Goal: Find specific page/section: Find specific page/section

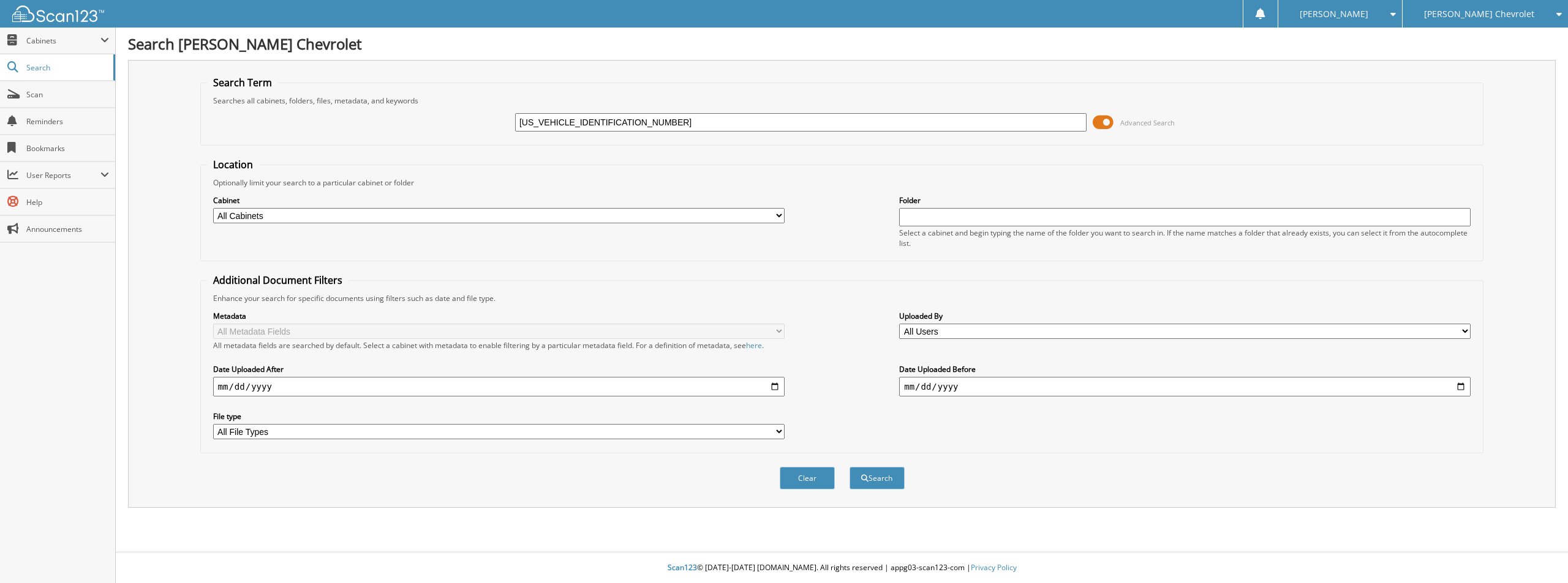
type input "[US_VEHICLE_IDENTIFICATION_NUMBER]"
click at [850, 467] on button "Search" at bounding box center [877, 479] width 55 height 23
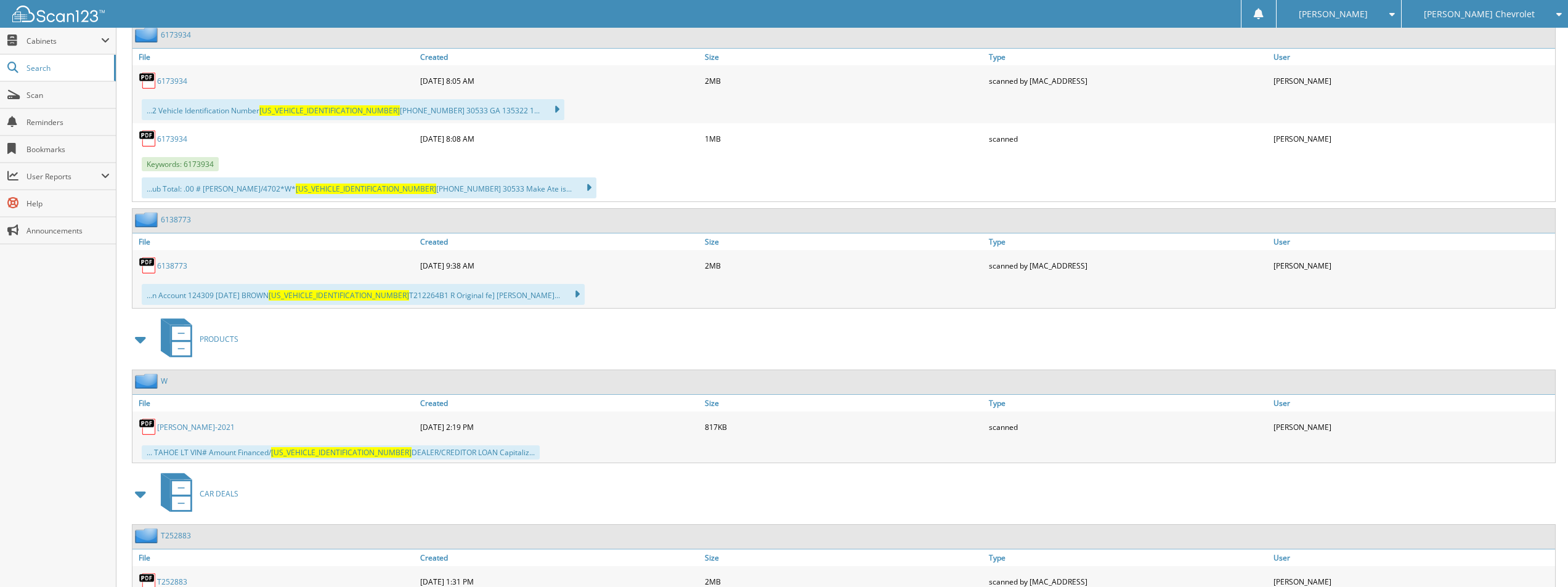
scroll to position [925, 0]
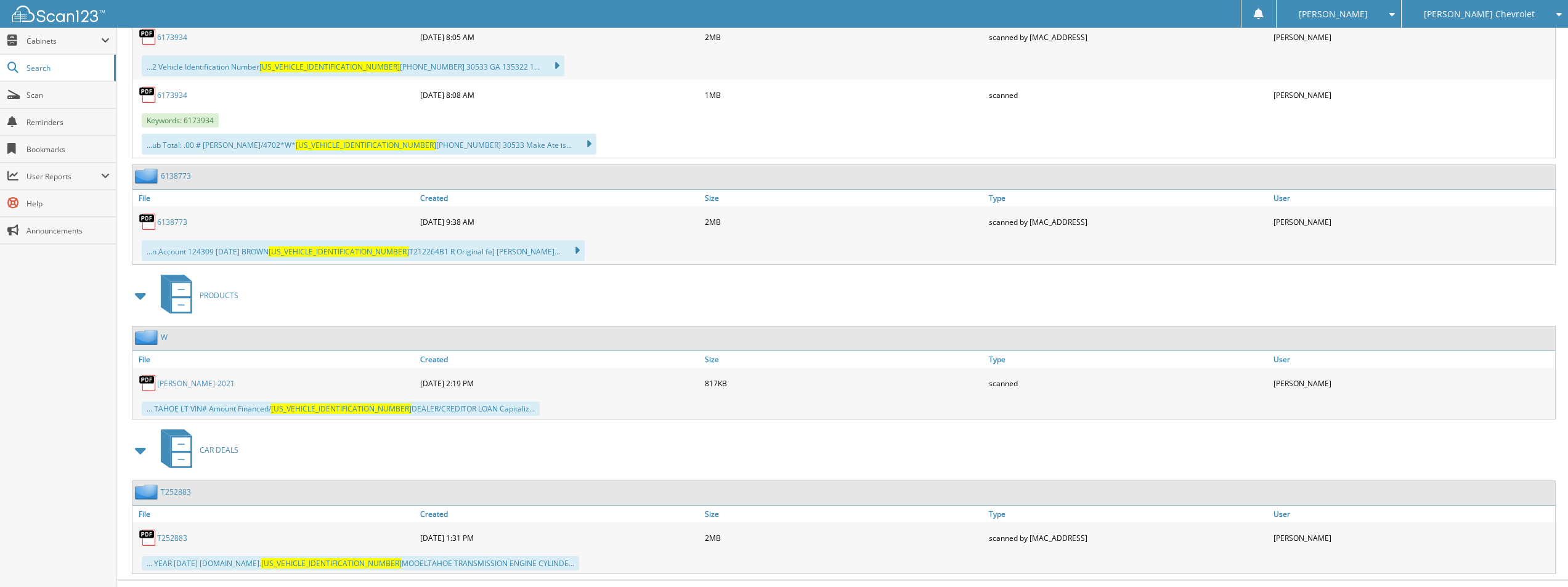
click at [183, 384] on link "WILLIAMS-2021" at bounding box center [195, 383] width 77 height 11
click at [188, 386] on link "WILLIAMS-2021" at bounding box center [195, 383] width 77 height 11
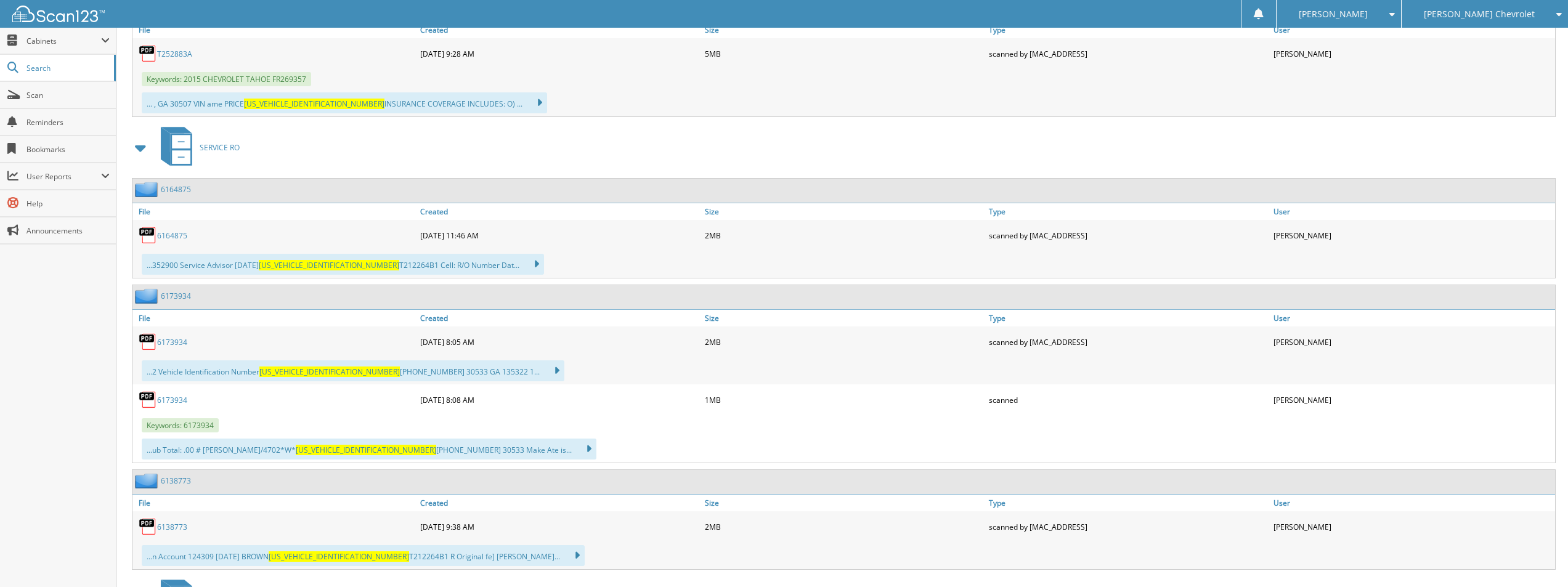
scroll to position [370, 0]
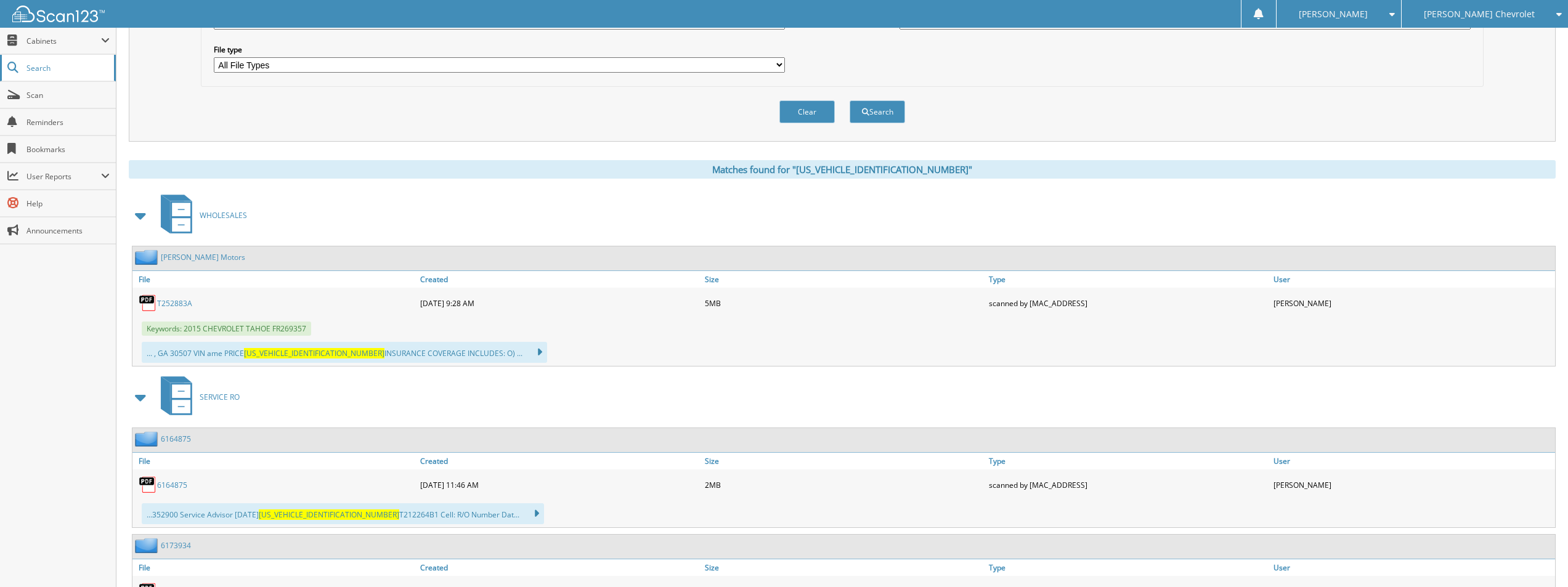
click at [33, 67] on span "Search" at bounding box center [67, 68] width 81 height 11
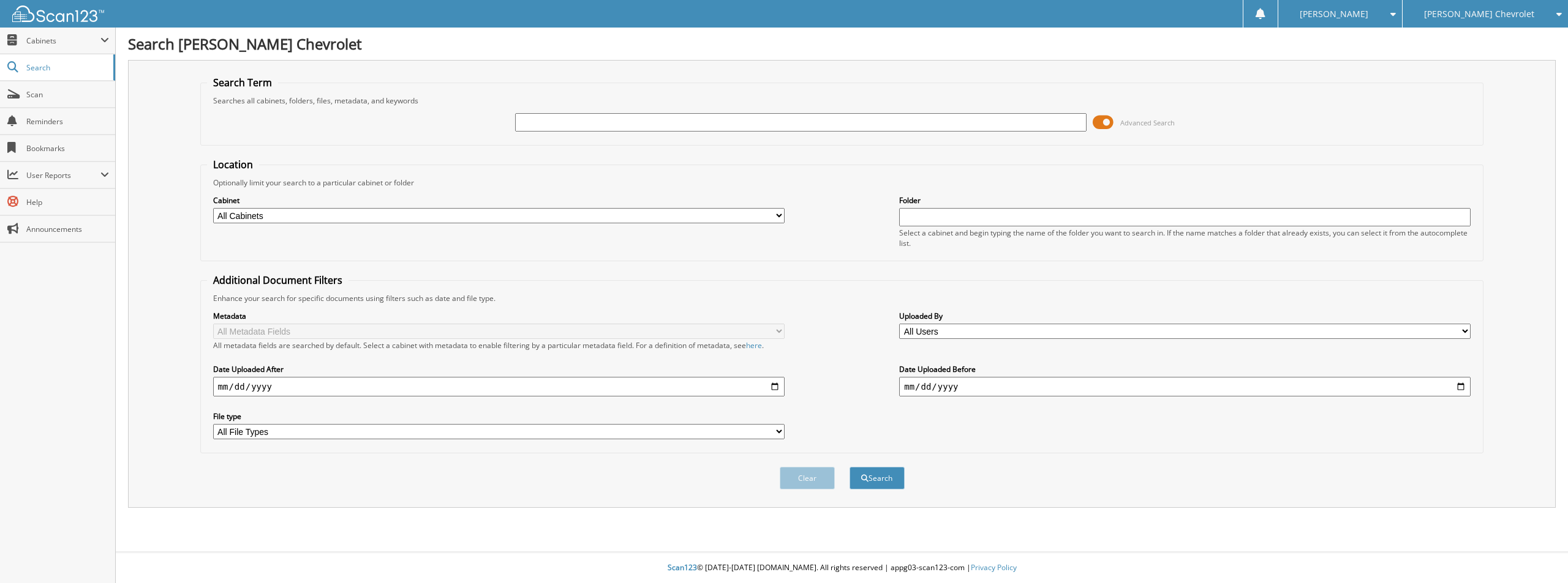
click at [552, 126] on input "text" at bounding box center [800, 122] width 571 height 18
paste input "2GNAXHEV9K6139502"
type input "2GNAXHEV9K6139502"
click at [893, 479] on button "Search" at bounding box center [877, 479] width 55 height 23
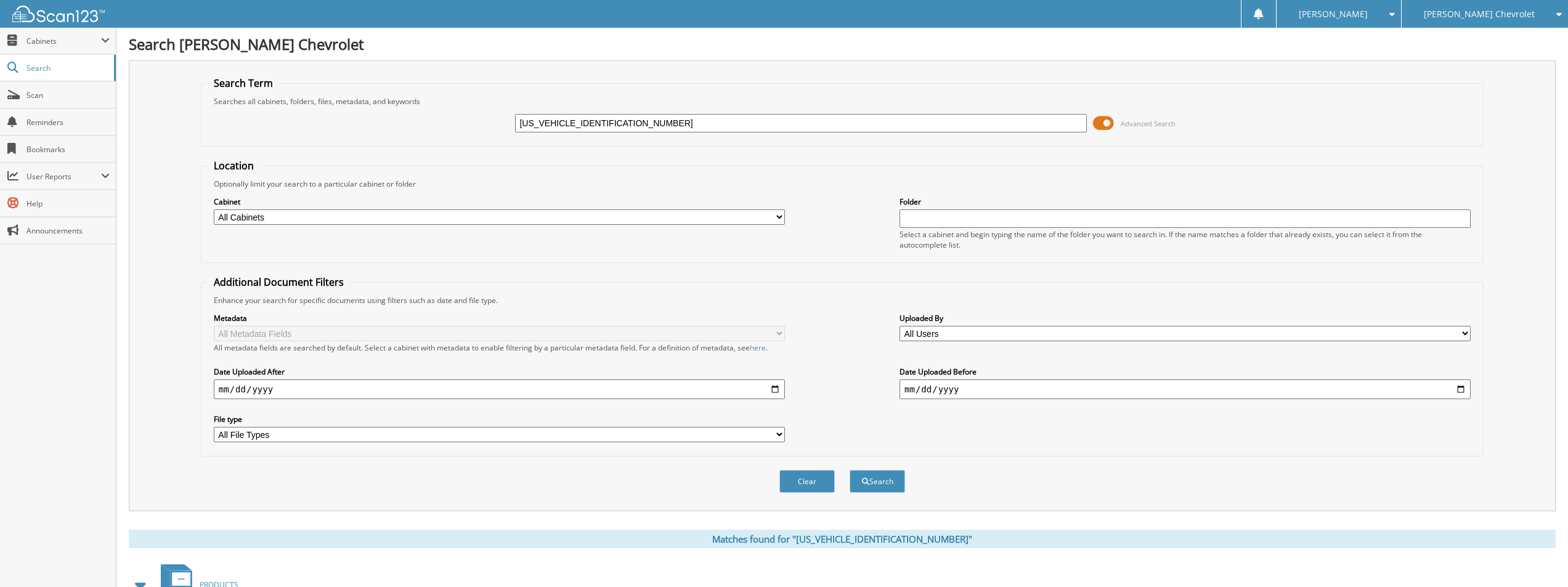
scroll to position [321, 0]
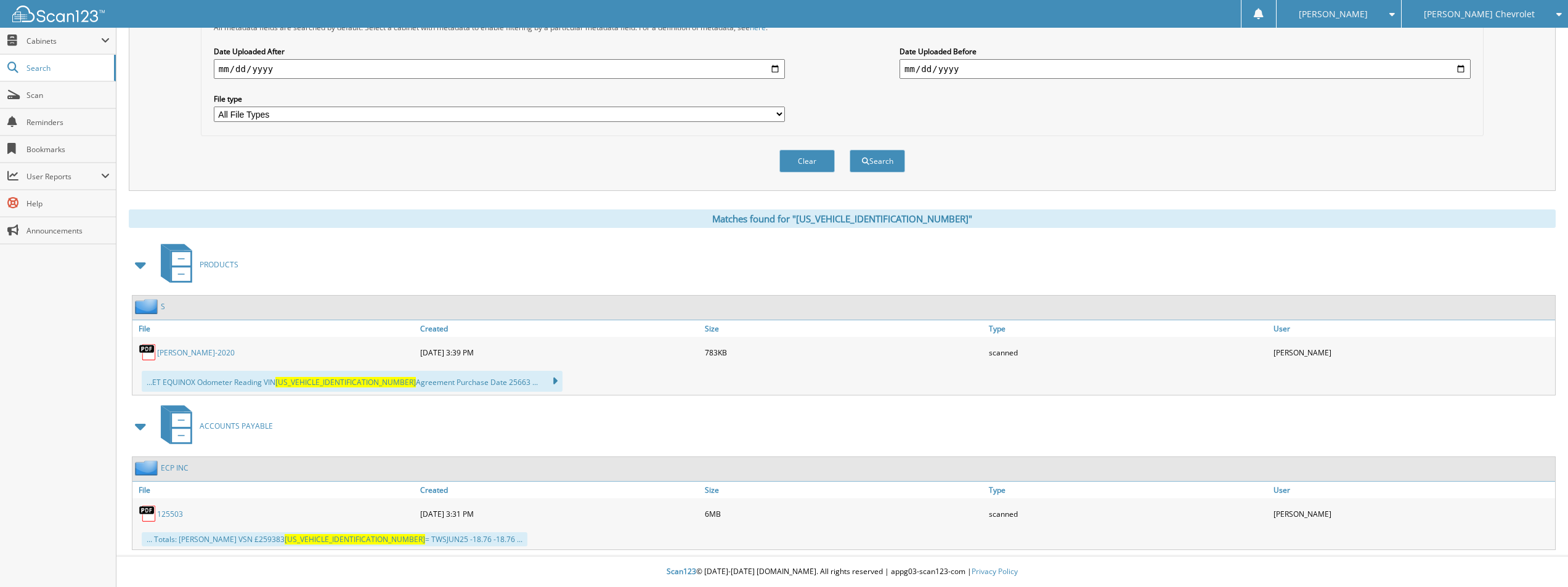
click at [173, 354] on link "SMITH-2020" at bounding box center [195, 352] width 77 height 11
click at [810, 170] on button "Clear" at bounding box center [807, 161] width 55 height 23
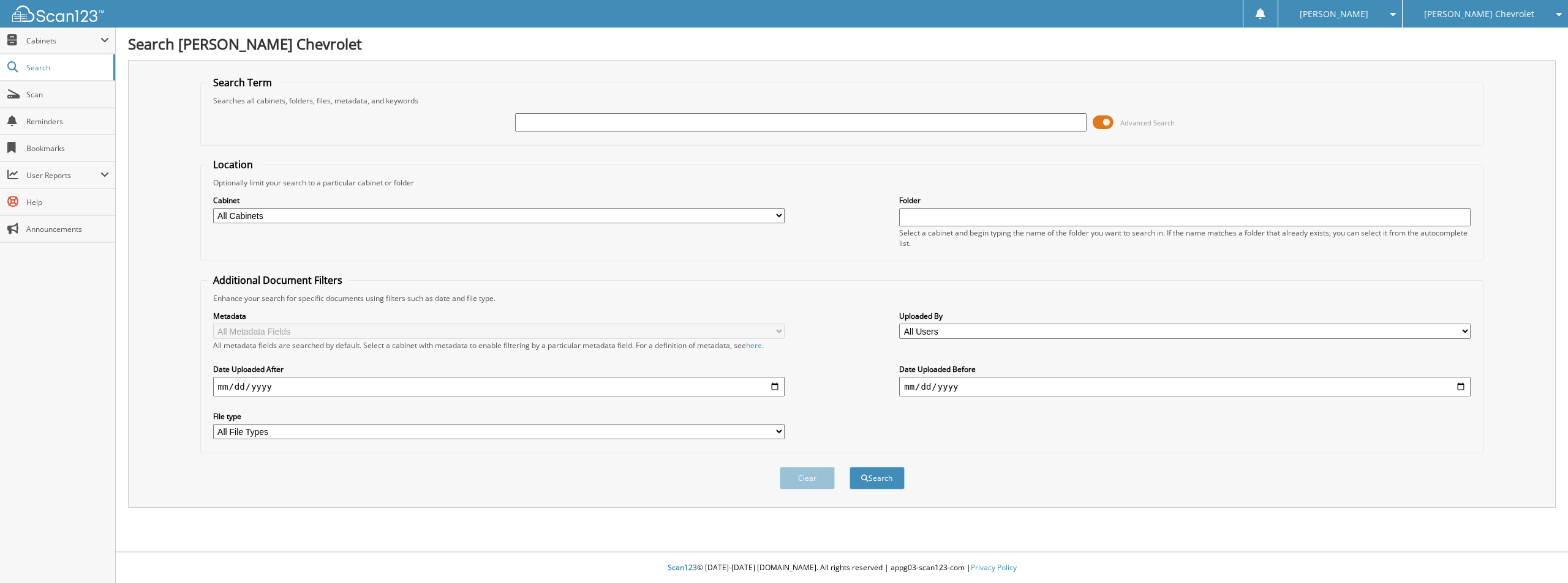
paste input "1C6RR7UT5GS297010"
type input "1C6RR7UT5GS297010"
click at [850, 467] on button "Search" at bounding box center [877, 479] width 55 height 23
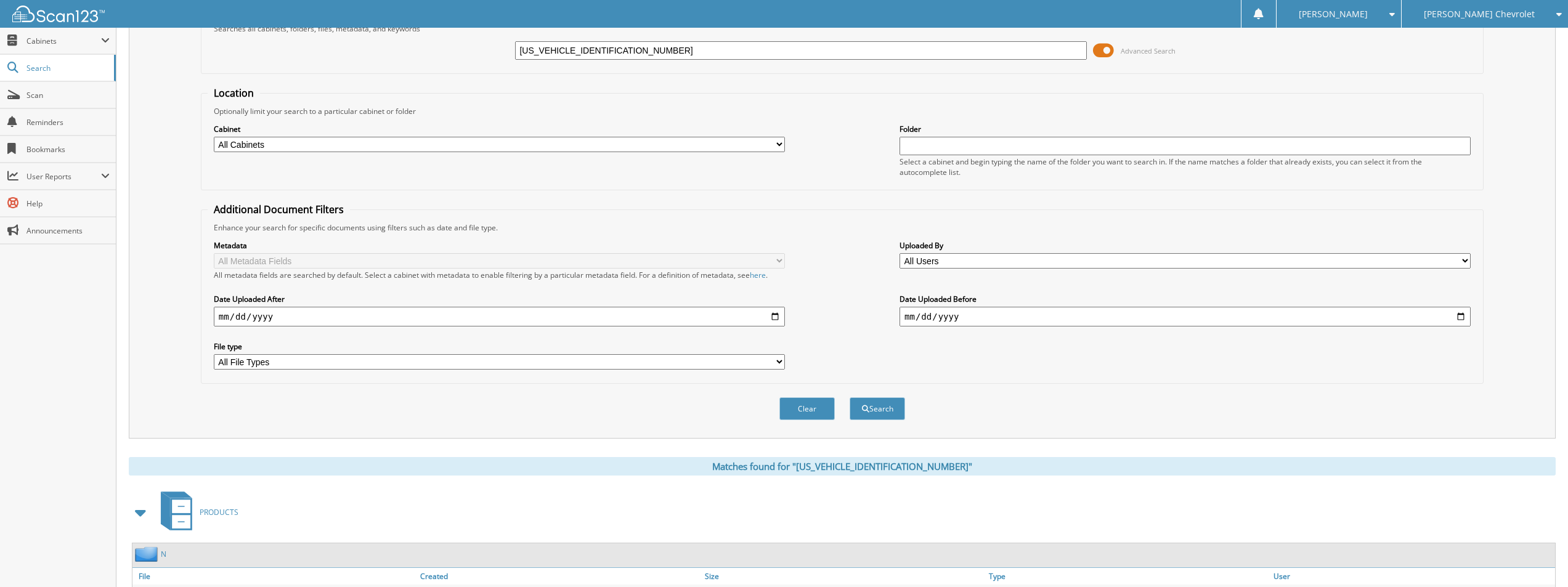
scroll to position [160, 0]
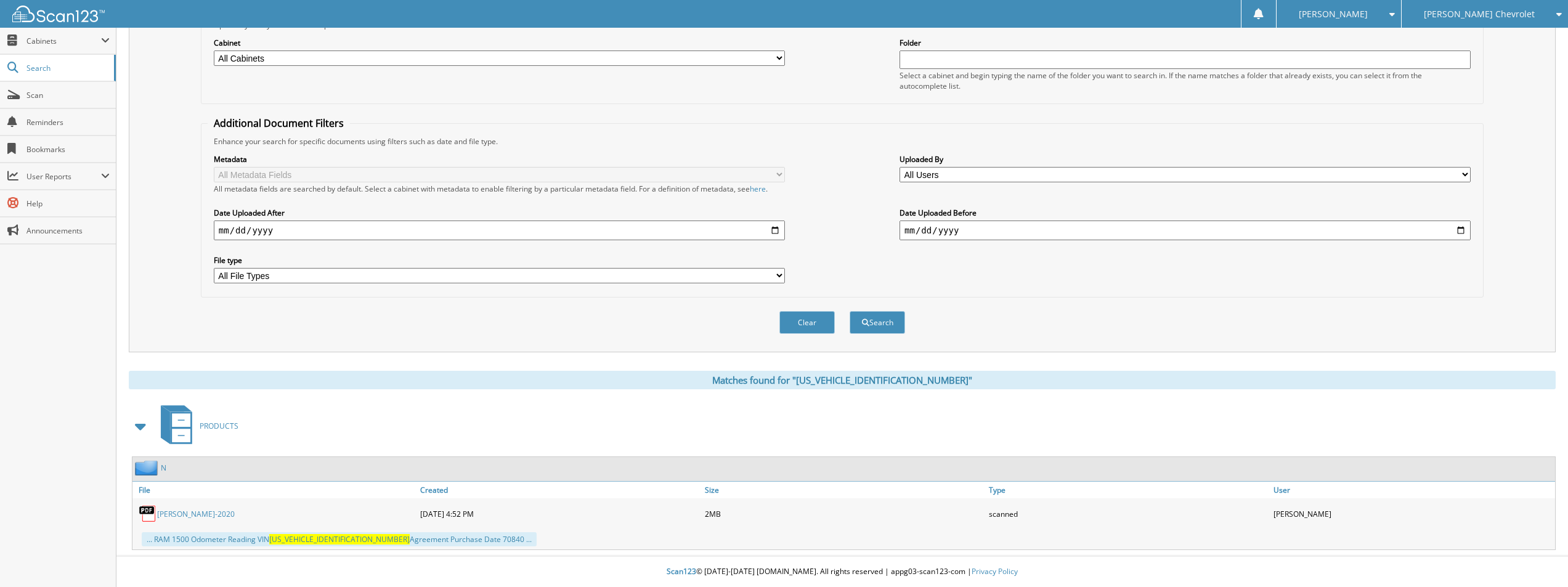
click at [172, 513] on link "NIX-2020" at bounding box center [195, 514] width 77 height 11
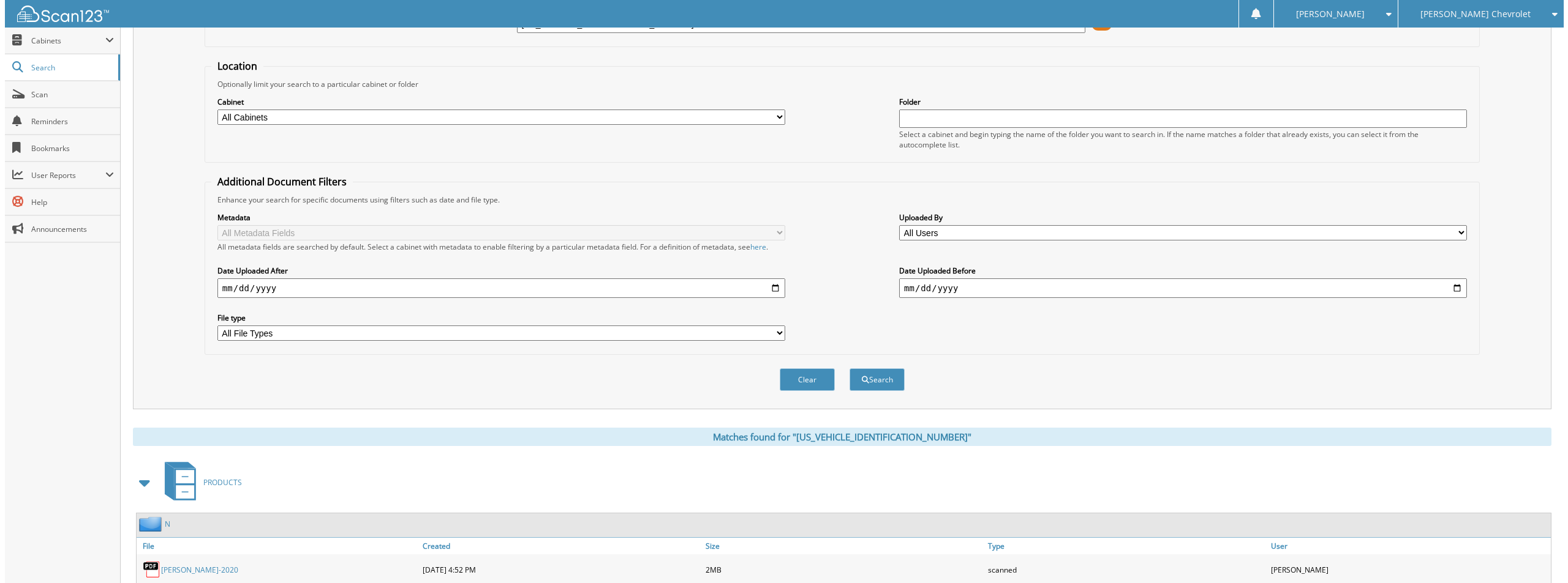
scroll to position [0, 0]
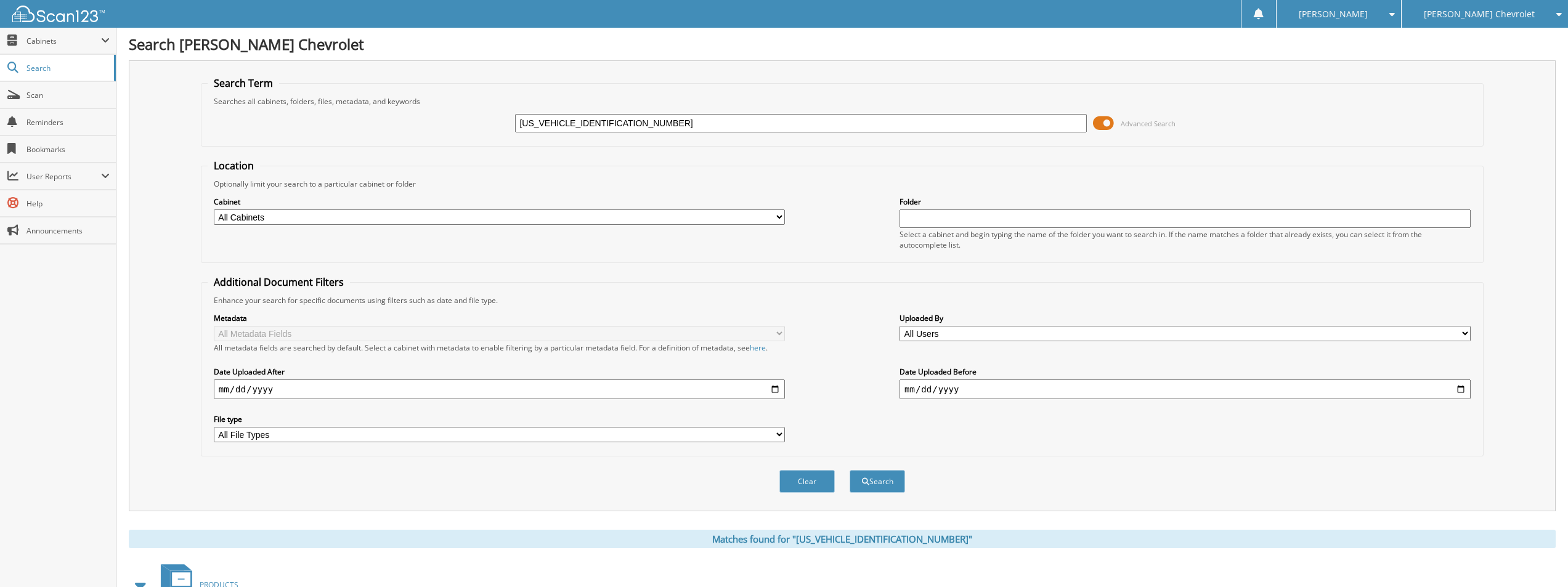
drag, startPoint x: 812, startPoint y: 478, endPoint x: 789, endPoint y: 208, distance: 271.0
click at [815, 467] on div "Clear Search" at bounding box center [842, 481] width 1282 height 50
click at [807, 481] on button "Clear" at bounding box center [807, 482] width 55 height 23
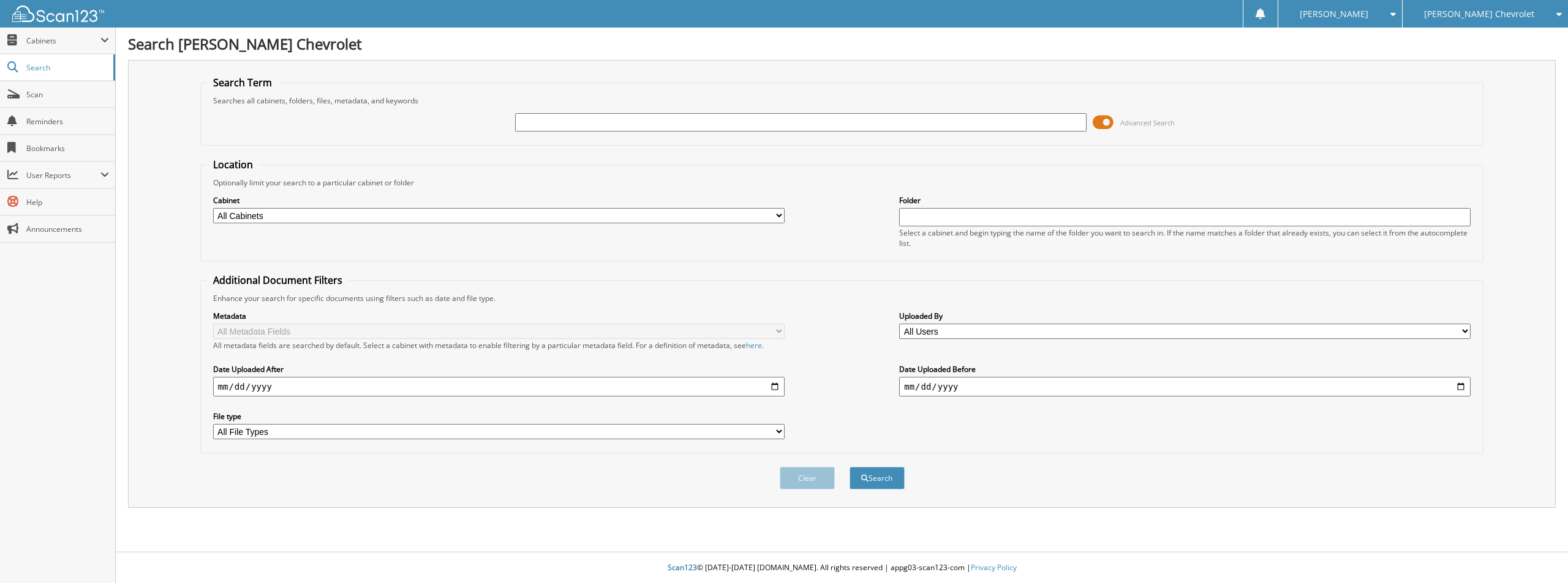
paste input "1G1ZD5ST0MF045676"
type input "1G1ZD5ST0MF045676"
click at [877, 476] on button "Search" at bounding box center [877, 479] width 55 height 23
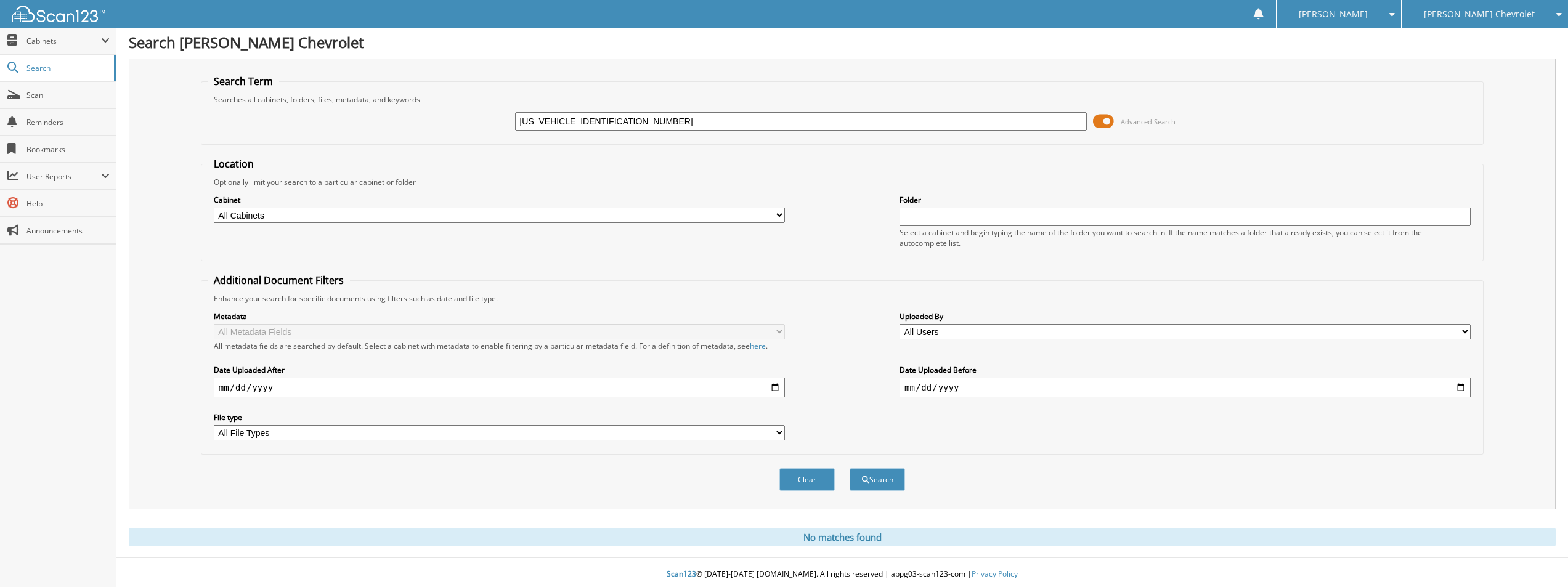
scroll to position [5, 0]
click at [868, 480] on button "Search" at bounding box center [877, 477] width 55 height 23
click at [58, 70] on span "Search" at bounding box center [67, 68] width 81 height 11
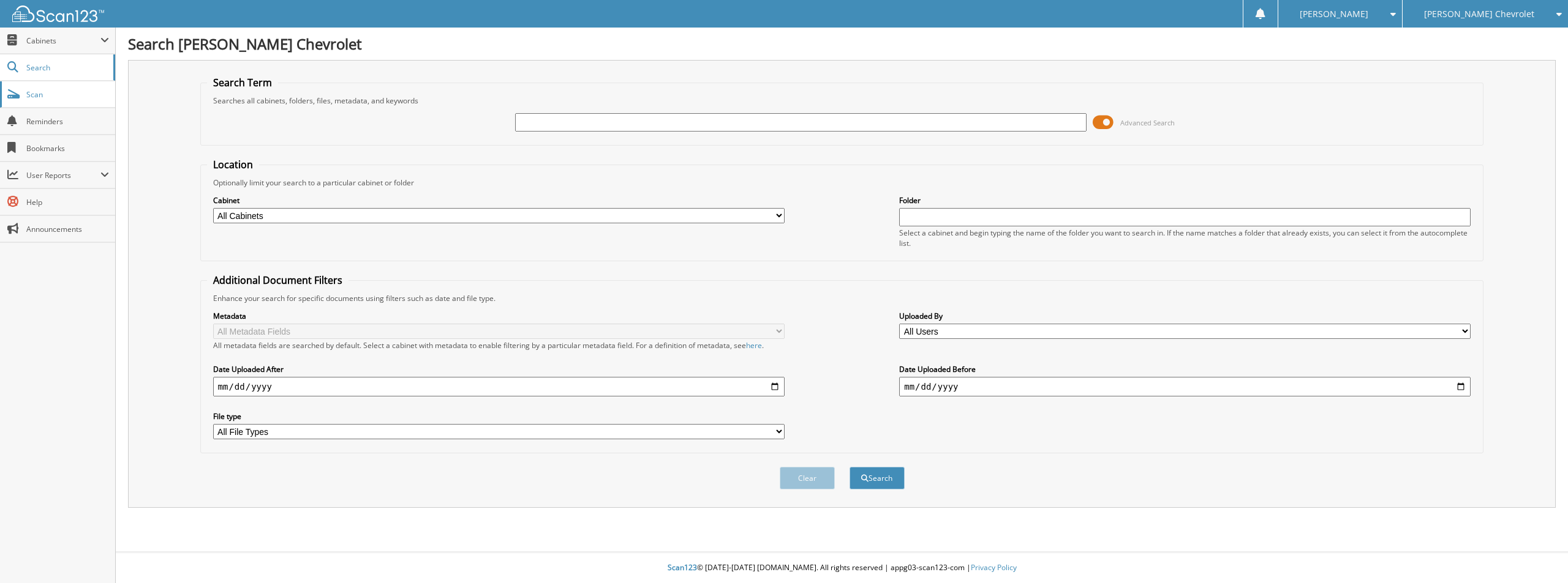
click at [44, 95] on span "Scan" at bounding box center [67, 95] width 83 height 11
